Goal: Check status: Check status

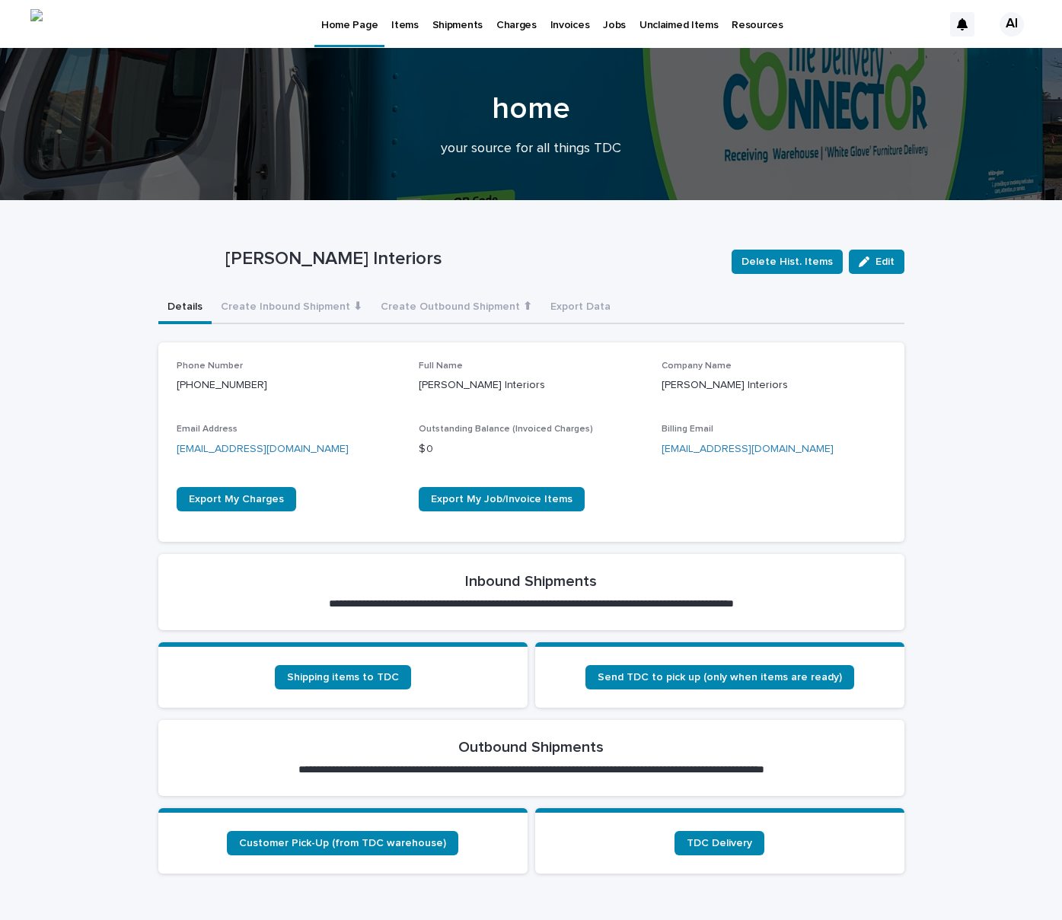
click at [404, 27] on p "Items" at bounding box center [404, 16] width 27 height 32
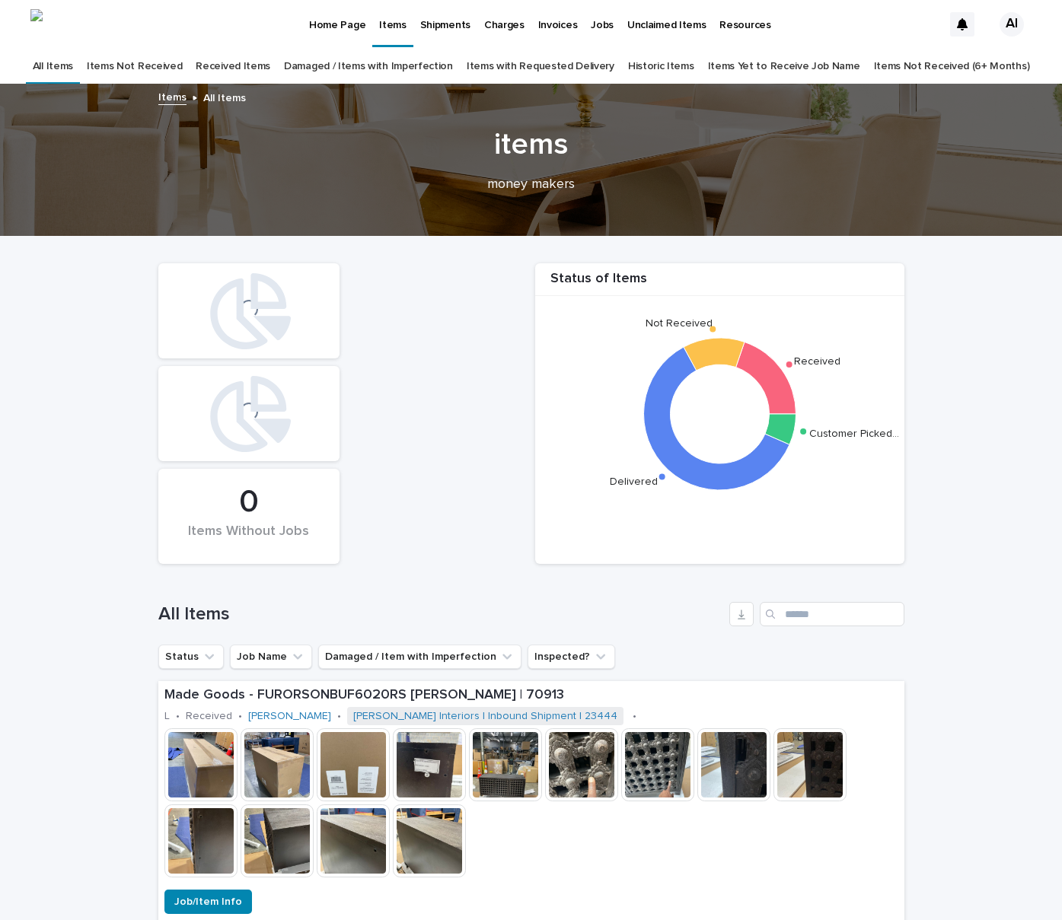
click at [170, 69] on link "Items Not Received" at bounding box center [134, 67] width 95 height 36
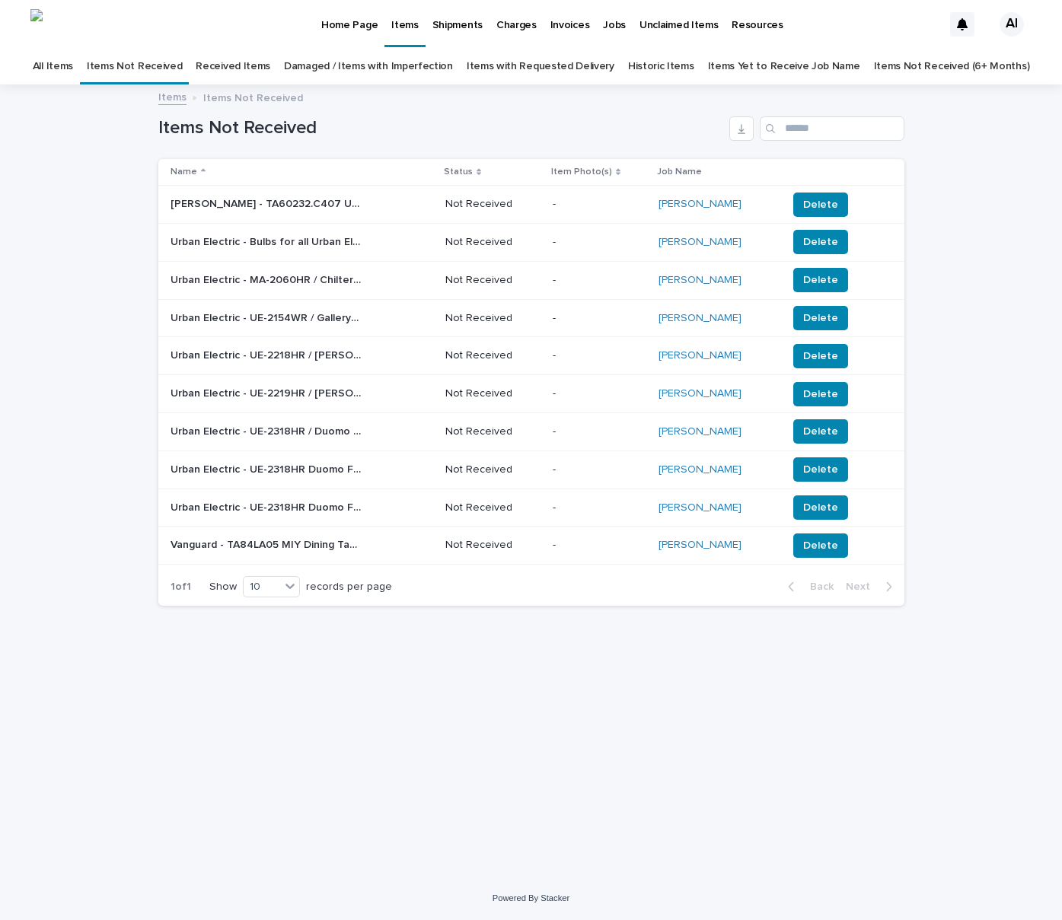
click at [270, 66] on link "Received Items" at bounding box center [233, 67] width 75 height 36
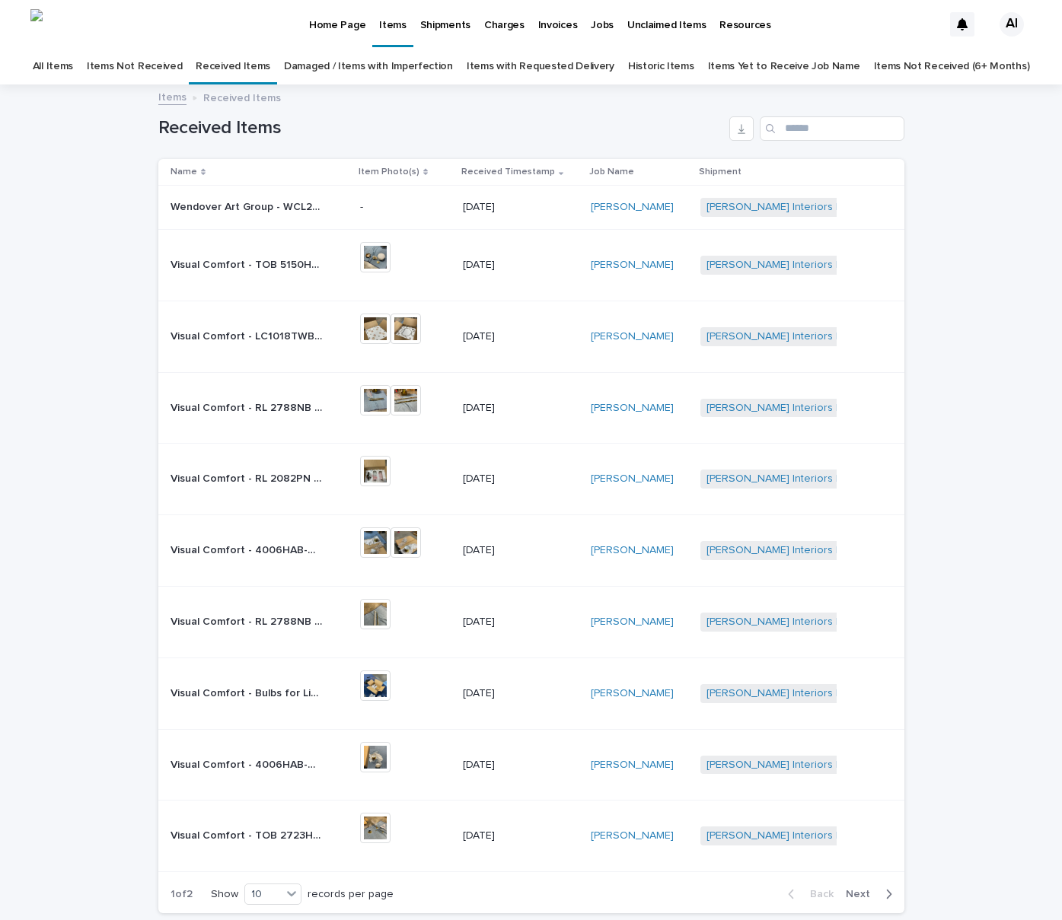
click at [304, 206] on p "Wendover Art Group - WCL2771 / Floating Islands Canvas 55in x 55in / Sull DR | …" at bounding box center [247, 206] width 155 height 16
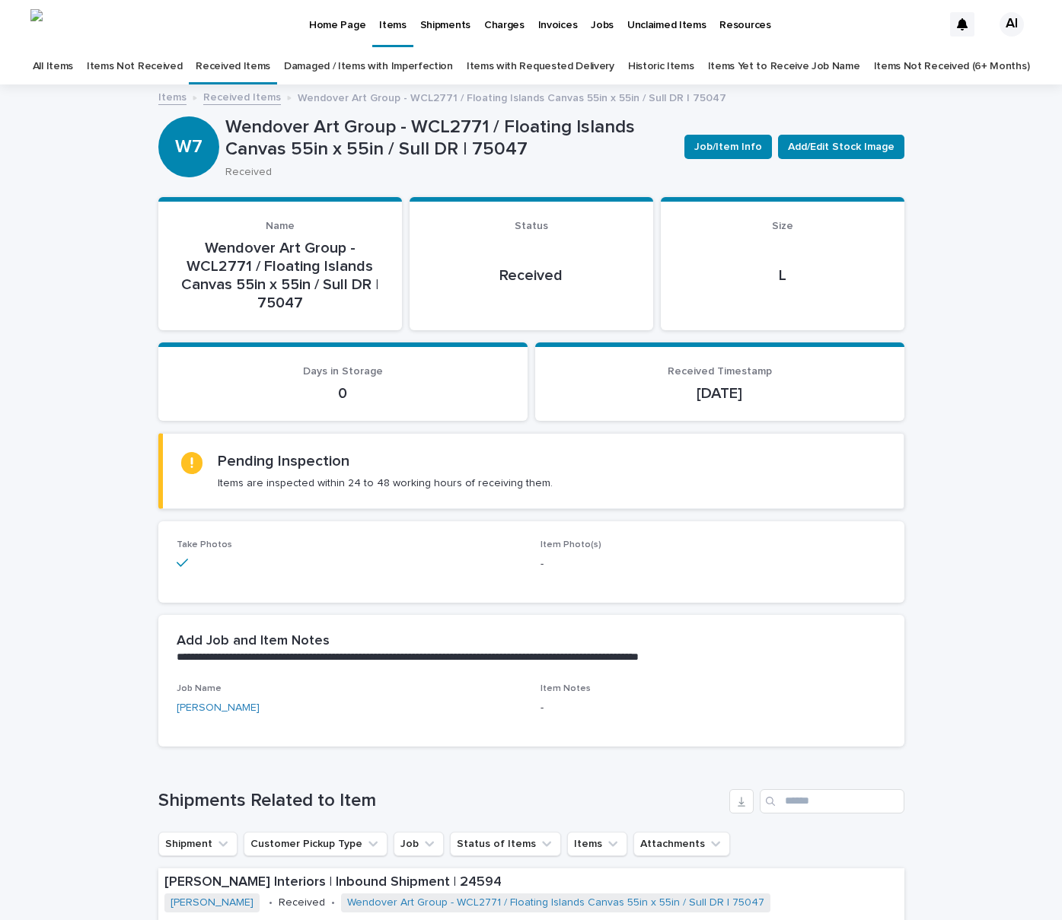
click at [244, 65] on link "Received Items" at bounding box center [233, 67] width 75 height 36
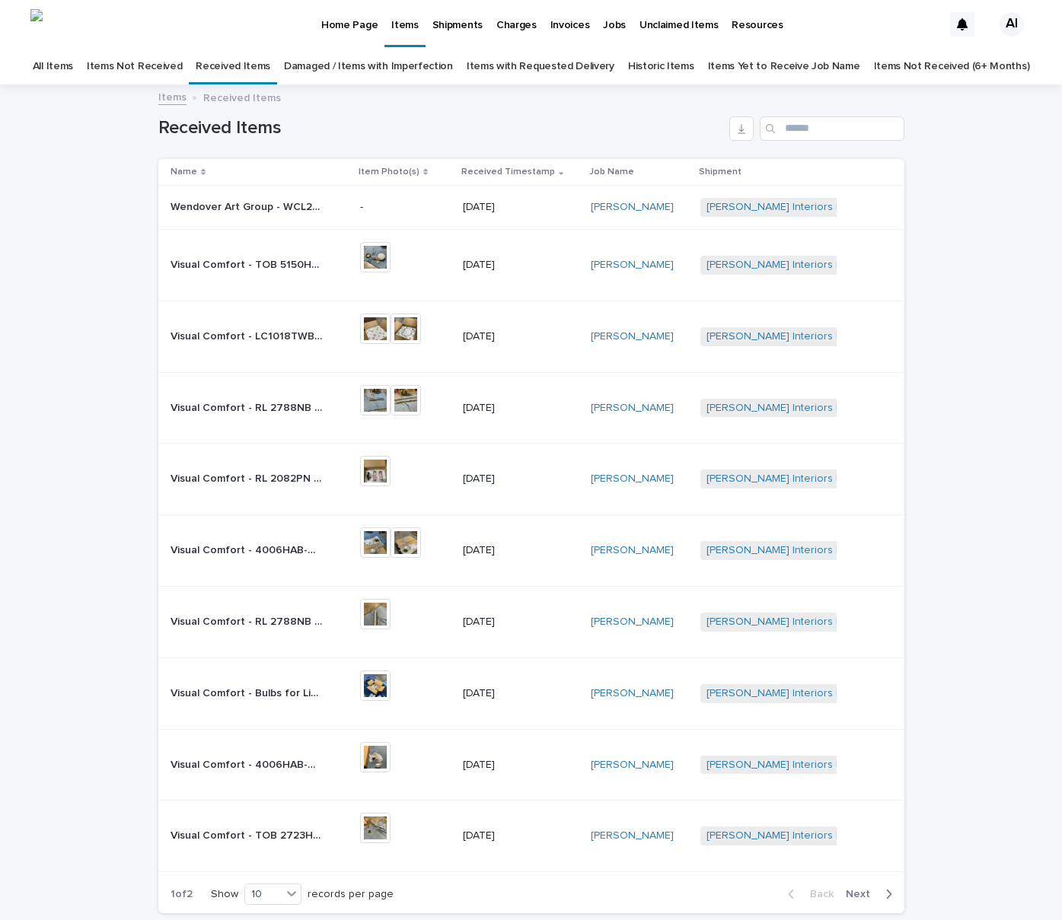
click at [1013, 27] on div "AI" at bounding box center [1011, 24] width 24 height 24
click at [965, 68] on p "Log Out" at bounding box center [997, 65] width 96 height 26
